Goal: Check status

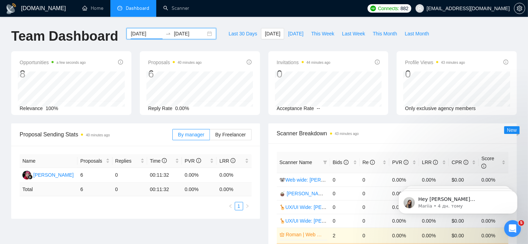
click at [143, 32] on input "[DATE]" at bounding box center [147, 34] width 32 height 8
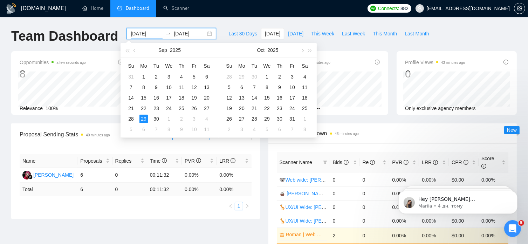
click at [206, 33] on div "[DATE] [DATE]" at bounding box center [171, 33] width 90 height 11
type input "[DATE]"
click at [141, 108] on div "22" at bounding box center [143, 108] width 8 height 8
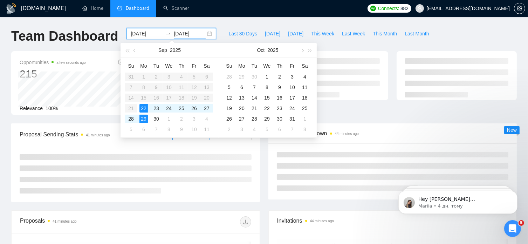
click at [205, 30] on div "[DATE] [DATE]" at bounding box center [171, 33] width 90 height 11
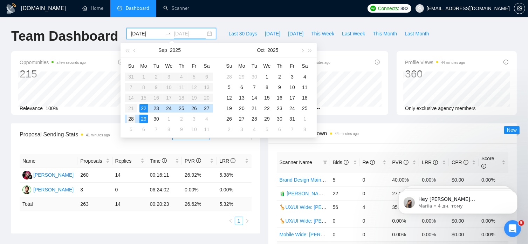
type input "[DATE]"
click at [130, 118] on div "28" at bounding box center [131, 119] width 8 height 8
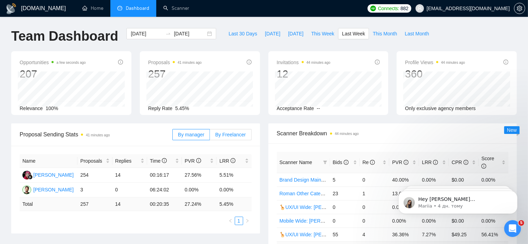
click at [232, 134] on span "By Freelancer" at bounding box center [230, 135] width 30 height 6
click at [210, 136] on input "By Freelancer" at bounding box center [210, 136] width 0 height 0
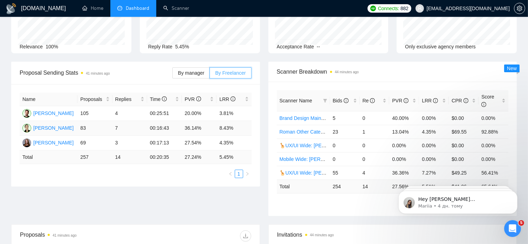
scroll to position [62, 0]
click at [191, 70] on span "By manager" at bounding box center [191, 73] width 26 height 6
click at [173, 75] on input "By manager" at bounding box center [173, 75] width 0 height 0
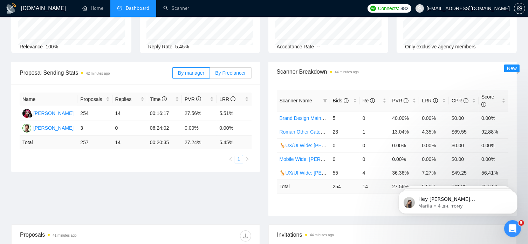
click at [236, 73] on span "By Freelancer" at bounding box center [230, 73] width 30 height 6
click at [210, 75] on input "By Freelancer" at bounding box center [210, 75] width 0 height 0
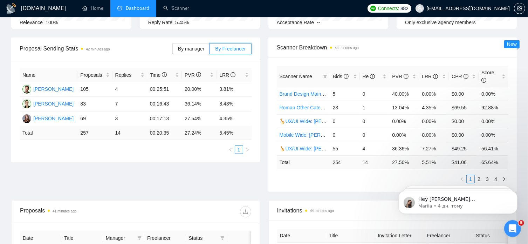
scroll to position [96, 0]
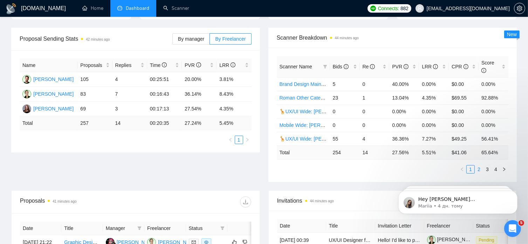
click at [481, 165] on link "2" at bounding box center [479, 169] width 8 height 8
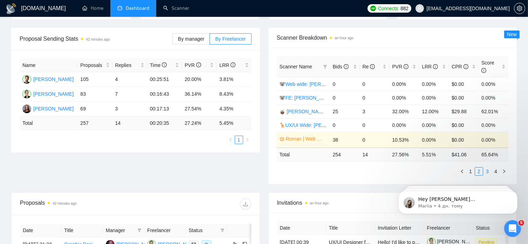
click at [488, 167] on link "3" at bounding box center [487, 171] width 8 height 8
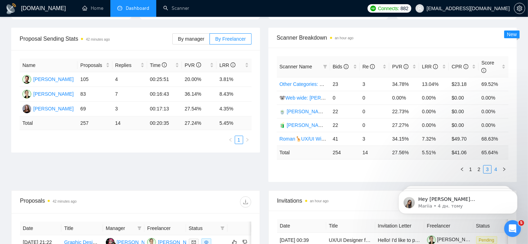
click at [498, 165] on link "4" at bounding box center [496, 169] width 8 height 8
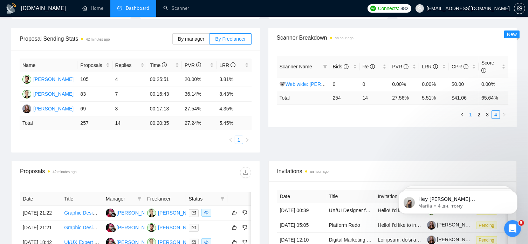
click at [471, 111] on link "1" at bounding box center [471, 115] width 8 height 8
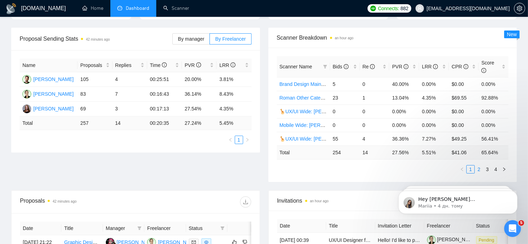
click at [480, 165] on link "2" at bounding box center [479, 169] width 8 height 8
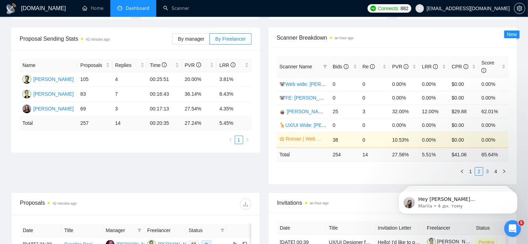
click at [487, 167] on link "3" at bounding box center [487, 171] width 8 height 8
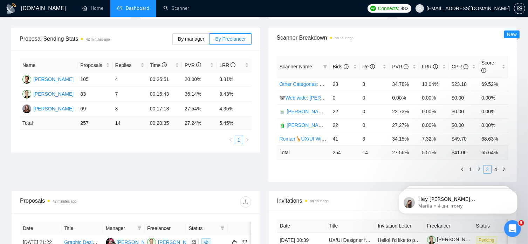
click at [487, 165] on link "3" at bounding box center [487, 169] width 8 height 8
click at [496, 165] on link "4" at bounding box center [496, 169] width 8 height 8
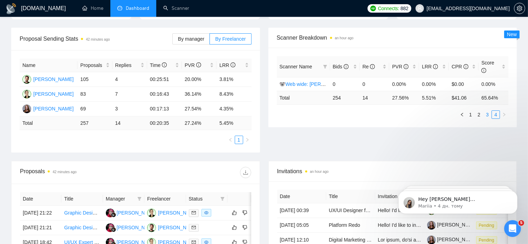
click at [487, 111] on link "3" at bounding box center [487, 115] width 8 height 8
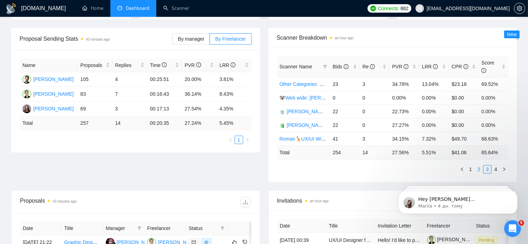
click at [478, 165] on link "2" at bounding box center [479, 169] width 8 height 8
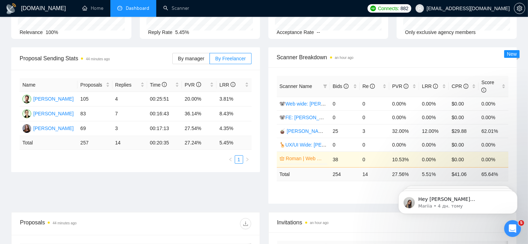
scroll to position [80, 0]
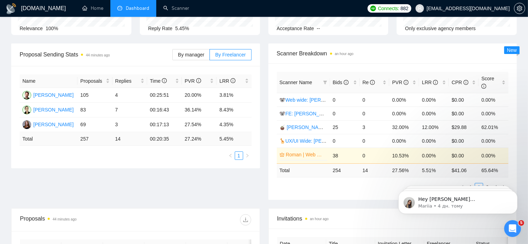
click at [402, 148] on td "10.53%" at bounding box center [404, 155] width 30 height 16
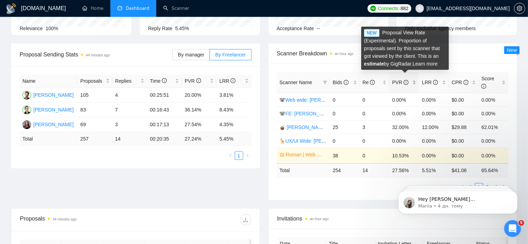
click at [404, 80] on icon "info-circle" at bounding box center [406, 82] width 5 height 5
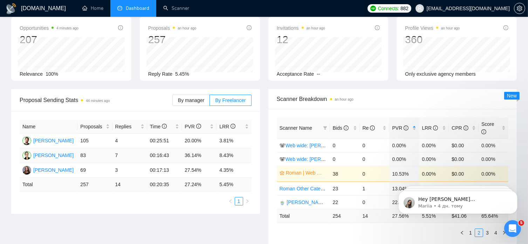
scroll to position [35, 0]
click at [195, 99] on span "By manager" at bounding box center [191, 100] width 26 height 6
click at [173, 102] on input "By manager" at bounding box center [173, 102] width 0 height 0
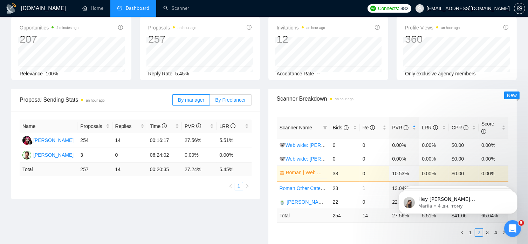
click at [228, 101] on span "By Freelancer" at bounding box center [230, 100] width 30 height 6
click at [210, 102] on input "By Freelancer" at bounding box center [210, 102] width 0 height 0
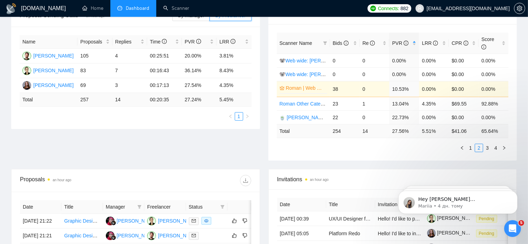
scroll to position [121, 0]
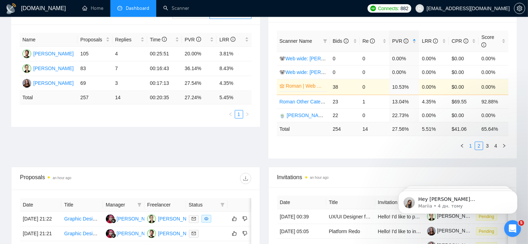
click at [471, 142] on link "1" at bounding box center [471, 146] width 8 height 8
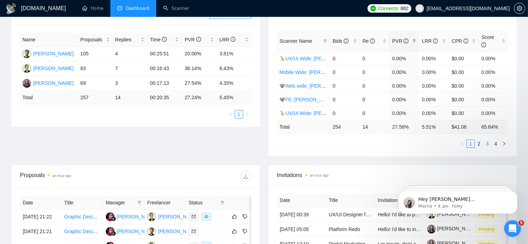
click at [489, 140] on link "3" at bounding box center [487, 144] width 8 height 8
